Goal: Navigation & Orientation: Find specific page/section

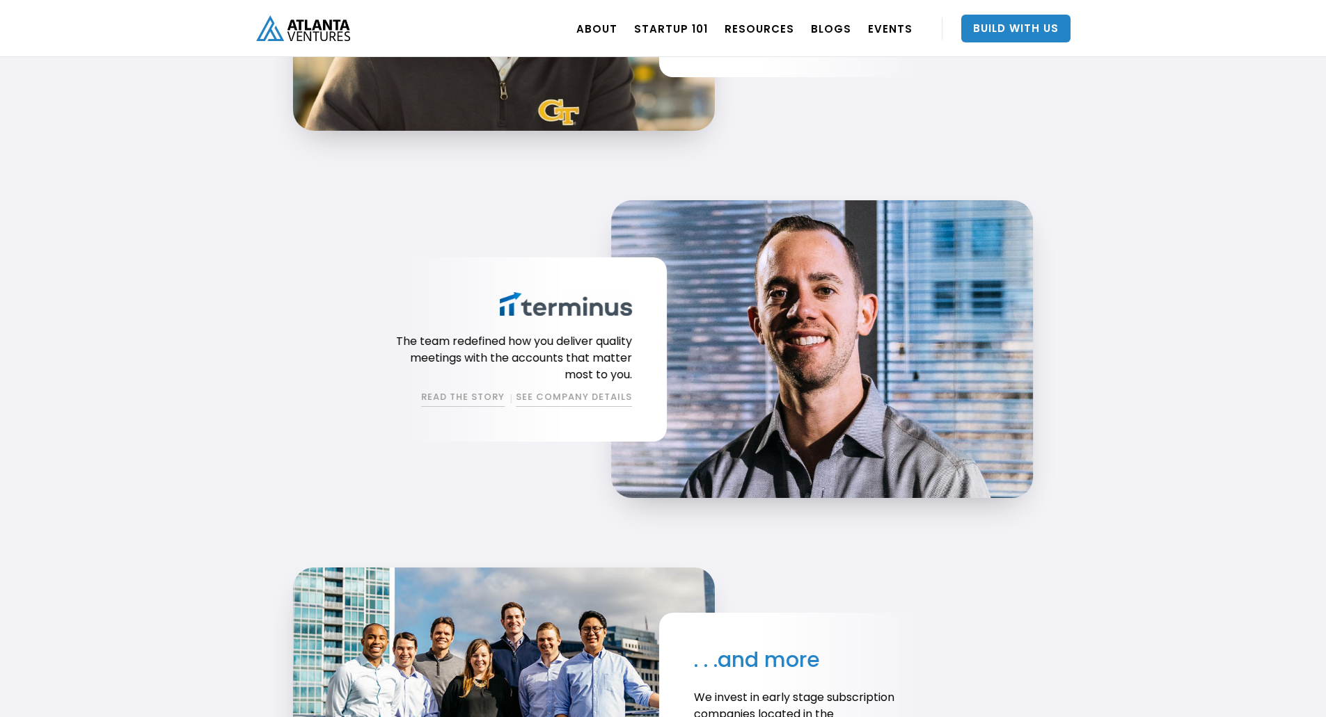
scroll to position [2286, 0]
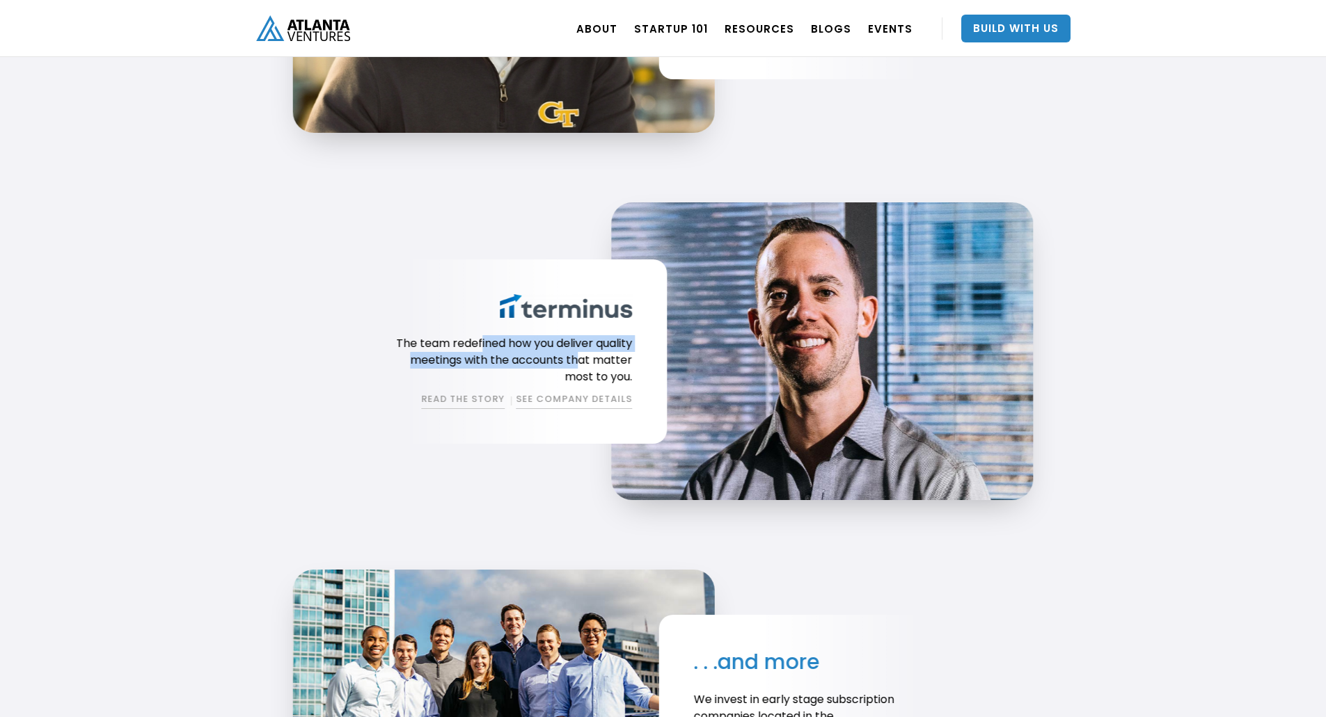
drag, startPoint x: 477, startPoint y: 347, endPoint x: 576, endPoint y: 356, distance: 99.9
click at [576, 356] on p "The team redefined how you deliver quality meetings with the accounts that matt…" at bounding box center [509, 360] width 245 height 50
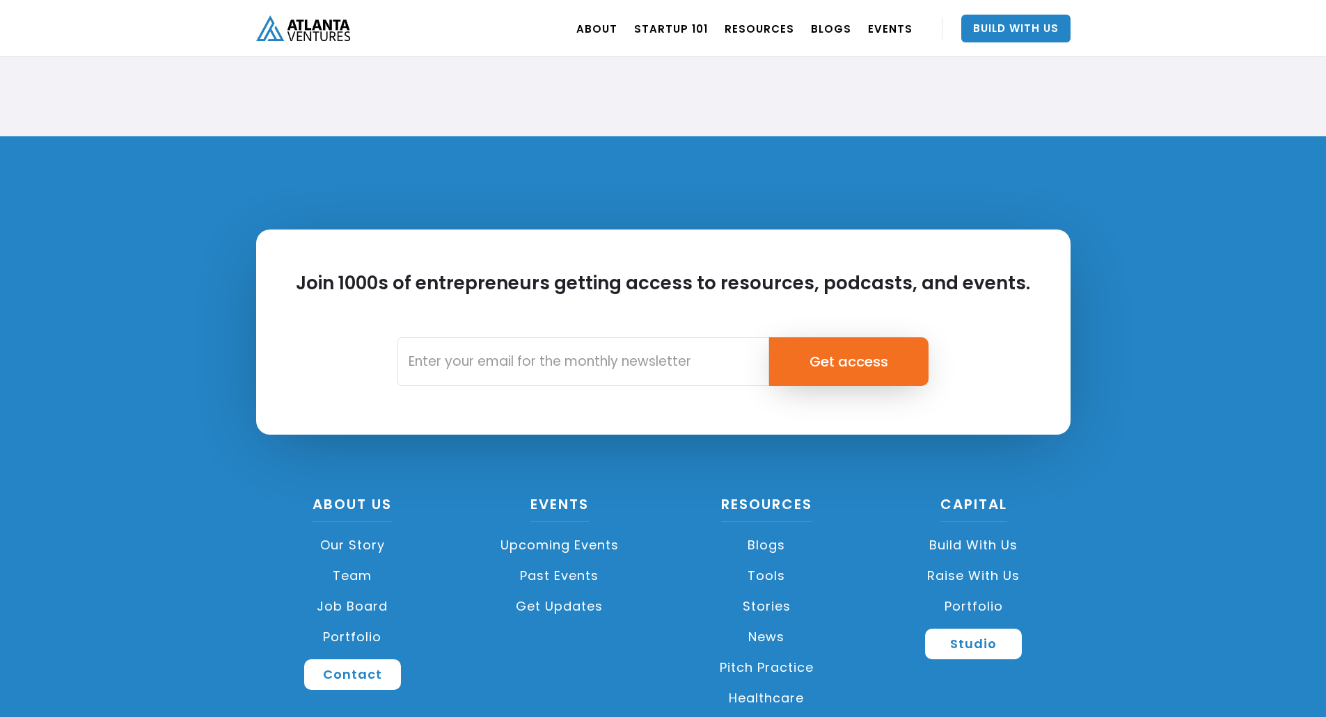
scroll to position [3238, 0]
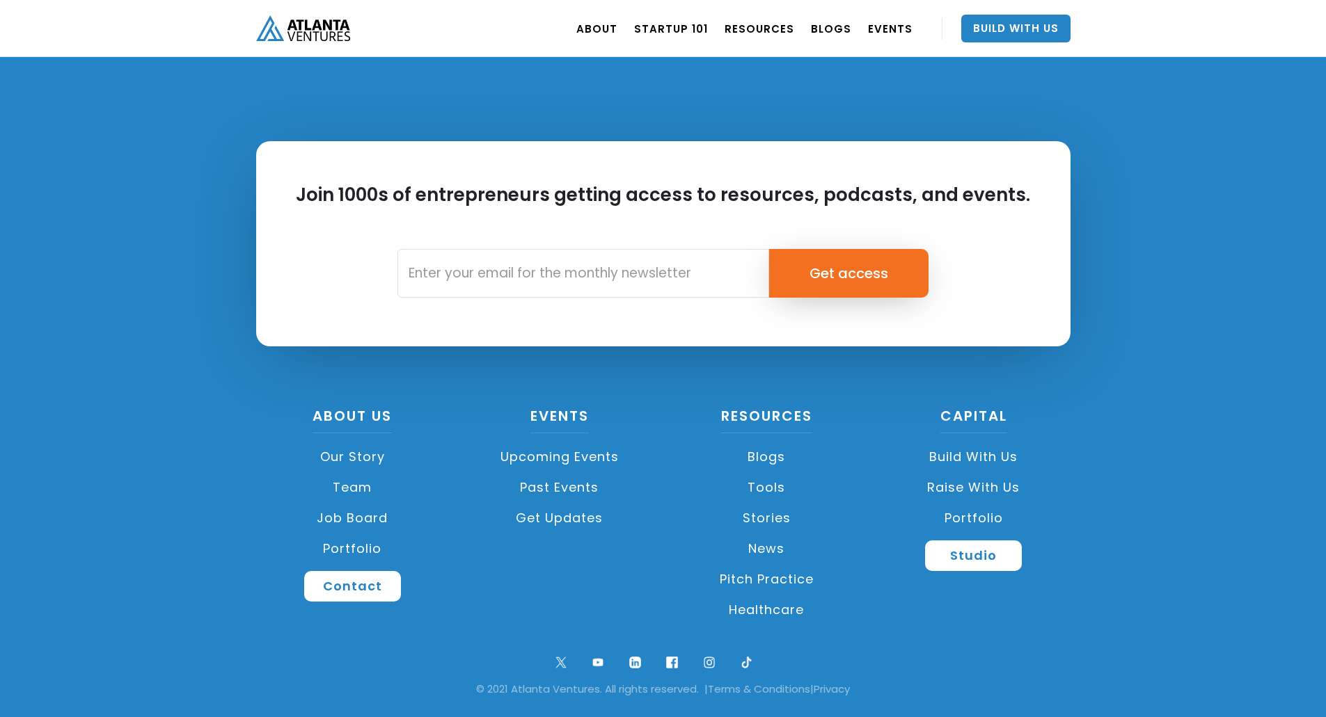
click at [352, 550] on link "Portfolio" at bounding box center [352, 549] width 193 height 31
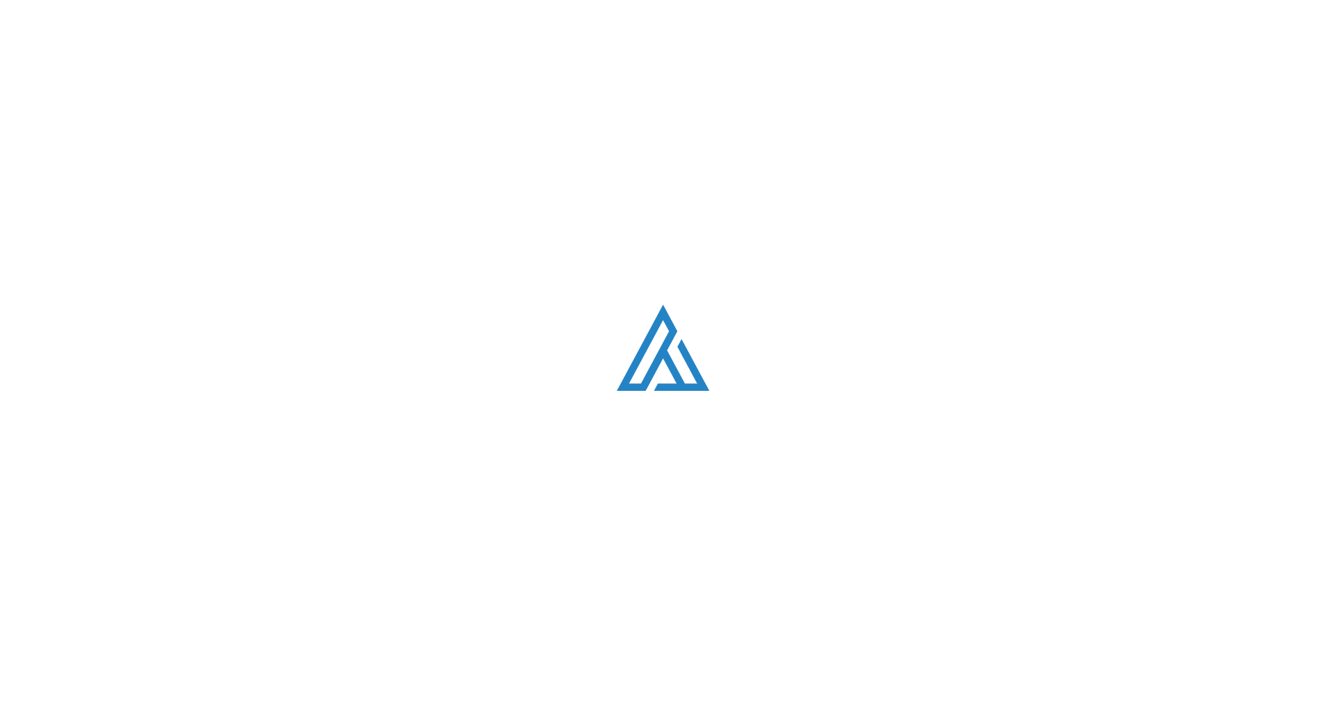
scroll to position [858, 0]
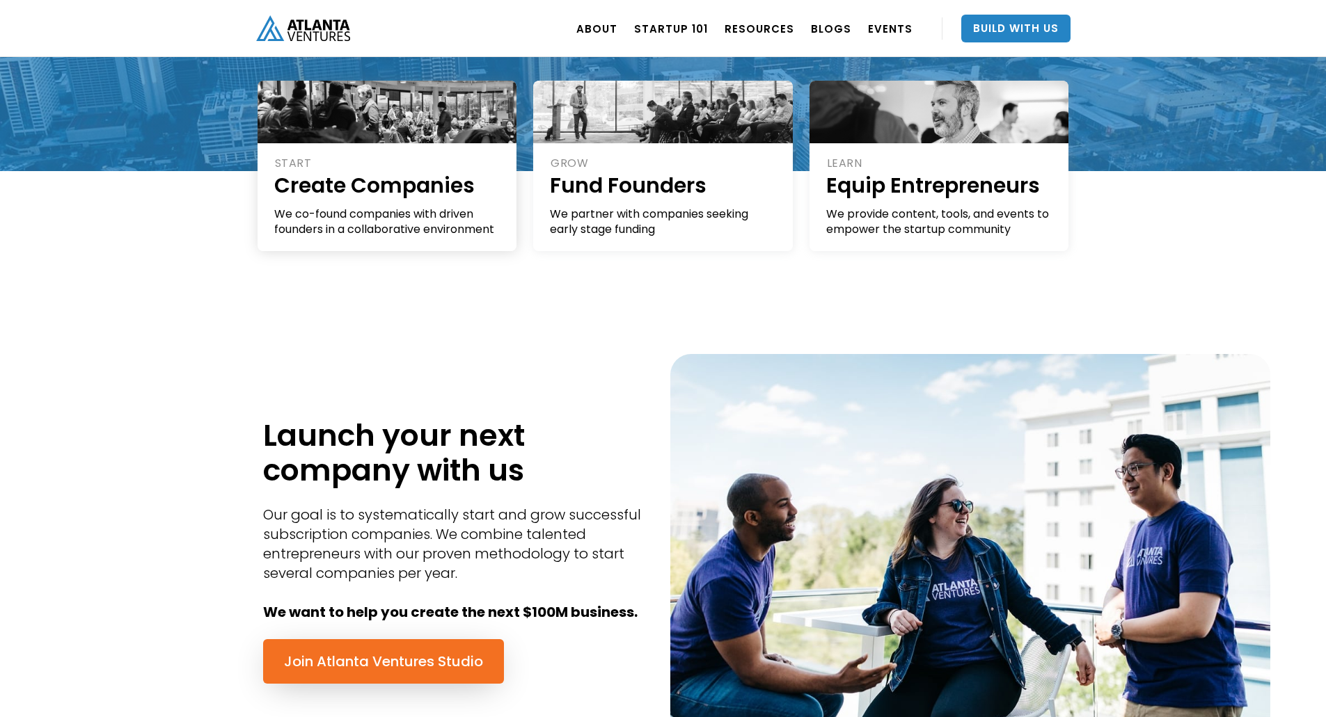
scroll to position [202, 0]
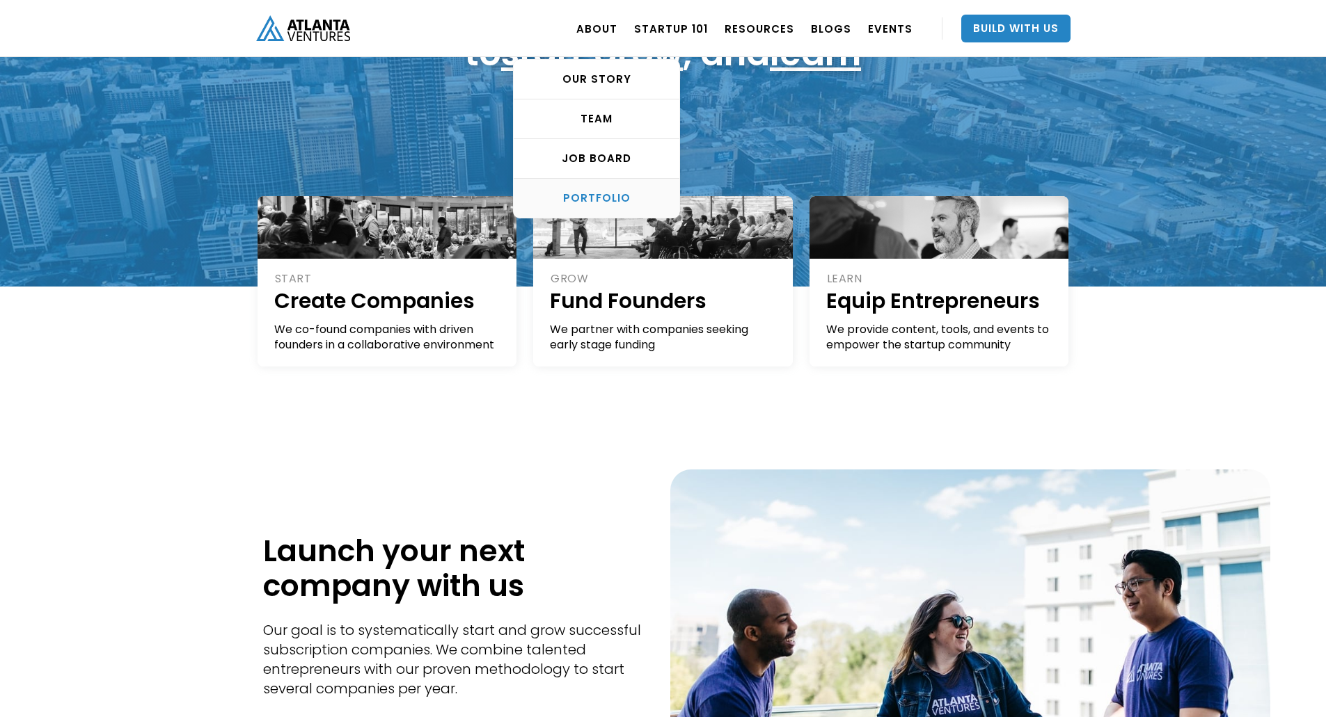
click at [611, 184] on link "PORTFOLIO" at bounding box center [597, 198] width 166 height 39
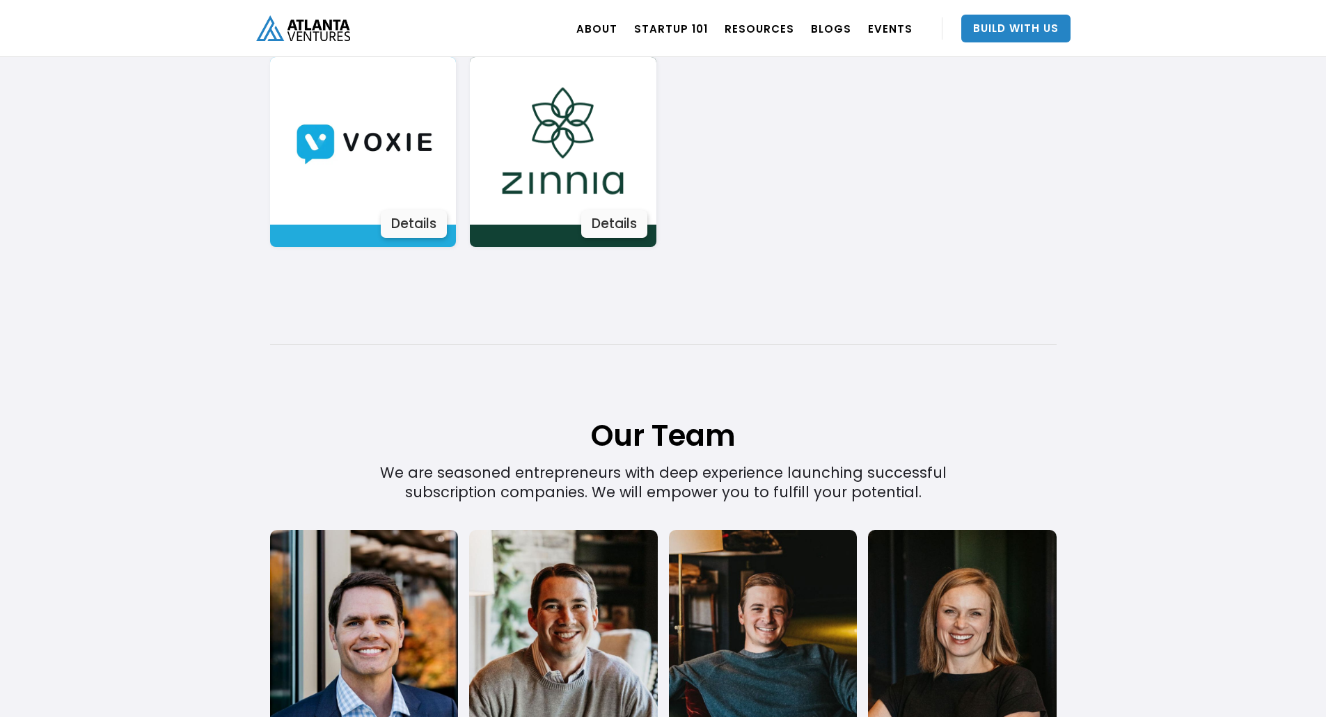
scroll to position [2849, 0]
